Goal: Navigation & Orientation: Find specific page/section

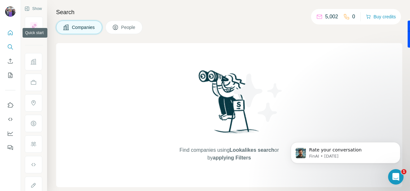
click at [12, 34] on icon "Quick start" at bounding box center [10, 33] width 6 height 6
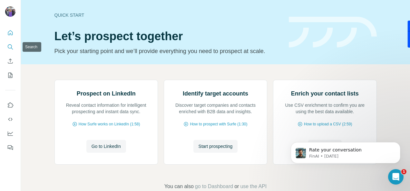
click at [8, 46] on icon "Search" at bounding box center [10, 46] width 4 height 4
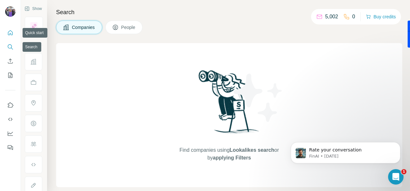
click at [8, 34] on icon "Quick start" at bounding box center [10, 32] width 5 height 5
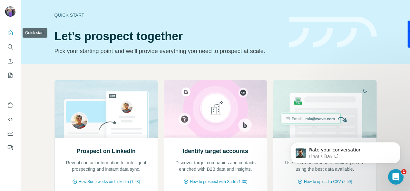
click at [11, 32] on icon "Quick start" at bounding box center [10, 33] width 6 height 6
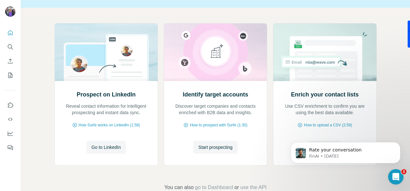
scroll to position [72, 0]
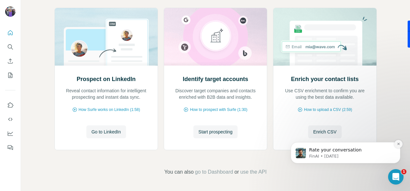
click at [400, 143] on icon "Dismiss notification" at bounding box center [399, 144] width 4 height 4
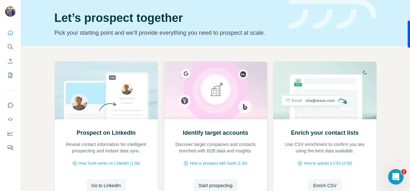
scroll to position [0, 0]
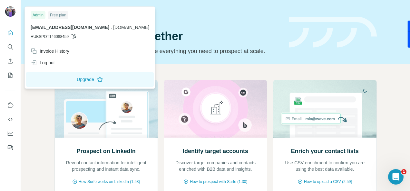
click at [9, 8] on img at bounding box center [10, 11] width 10 height 10
click at [61, 32] on div "[EMAIL_ADDRESS][DOMAIN_NAME] . [DOMAIN_NAME] HUBSPOT146088459" at bounding box center [90, 31] width 119 height 15
click at [59, 18] on div "Free plan" at bounding box center [58, 15] width 20 height 8
click at [13, 12] on img at bounding box center [10, 11] width 10 height 10
click at [66, 29] on span "[EMAIL_ADDRESS][DOMAIN_NAME]" at bounding box center [70, 27] width 79 height 5
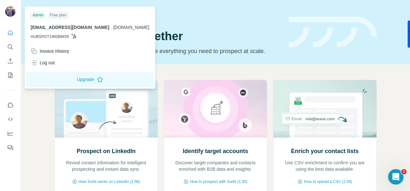
click at [76, 38] on icon at bounding box center [73, 36] width 5 height 5
click at [70, 79] on button "Upgrade" at bounding box center [90, 79] width 128 height 15
